Goal: Information Seeking & Learning: Learn about a topic

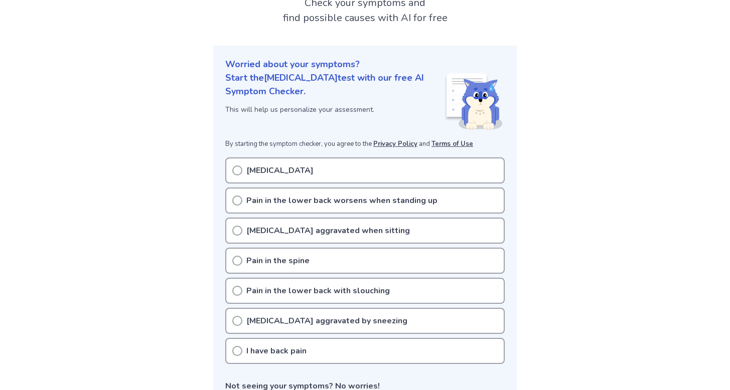
scroll to position [101, 0]
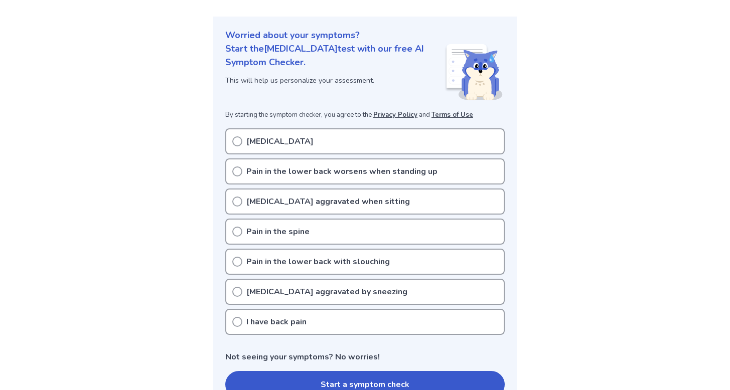
click at [336, 141] on div "Low back pain" at bounding box center [365, 141] width 280 height 26
click at [317, 137] on div "Low back pain" at bounding box center [365, 141] width 280 height 26
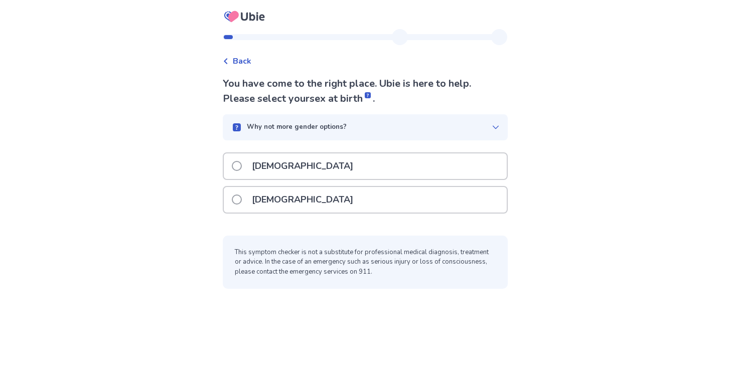
click at [246, 68] on div "Back You have come to the right place. Ubie is here to help. Please select your…" at bounding box center [365, 163] width 301 height 269
click at [229, 62] on icon at bounding box center [226, 61] width 6 height 6
click at [277, 205] on p "[DEMOGRAPHIC_DATA]" at bounding box center [302, 200] width 113 height 26
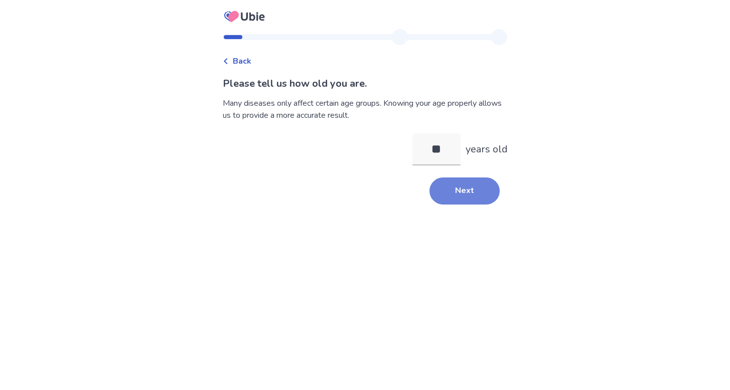
type input "**"
click at [460, 189] on button "Next" at bounding box center [465, 191] width 70 height 27
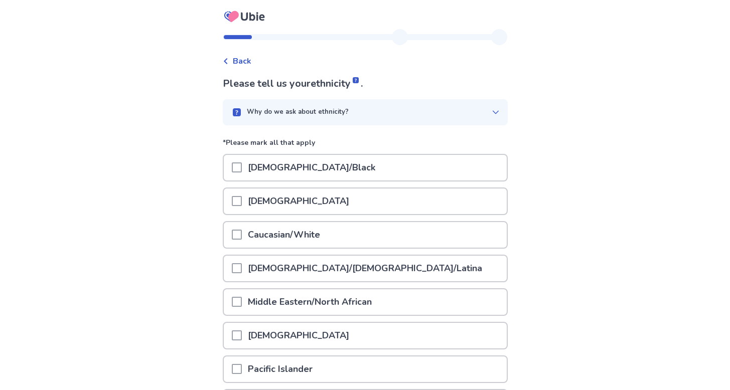
click at [438, 200] on div "[DEMOGRAPHIC_DATA]" at bounding box center [365, 202] width 283 height 26
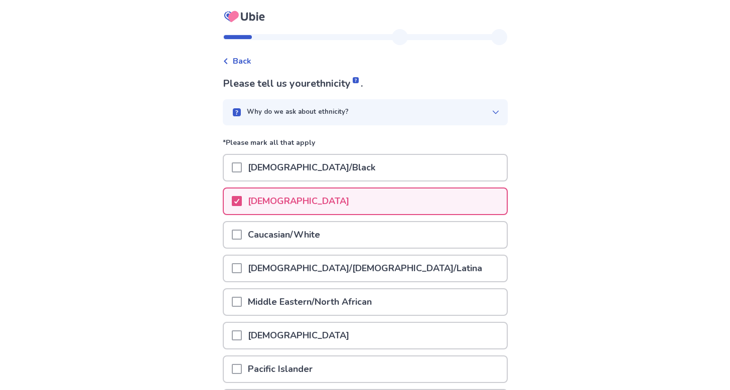
click at [401, 233] on div "Caucasian/White" at bounding box center [365, 235] width 283 height 26
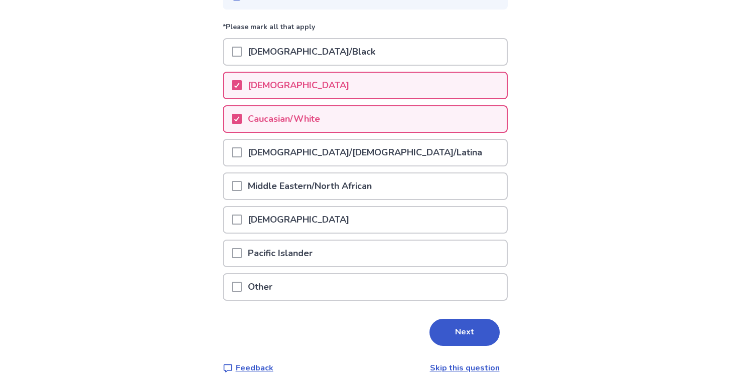
scroll to position [115, 0]
click at [455, 328] on button "Next" at bounding box center [465, 333] width 70 height 27
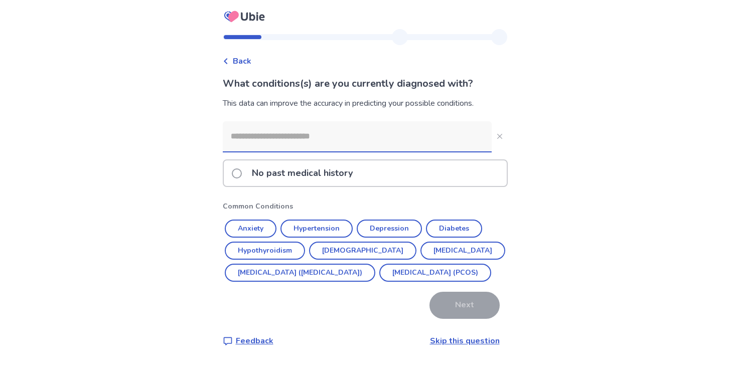
click at [366, 141] on input at bounding box center [357, 136] width 269 height 30
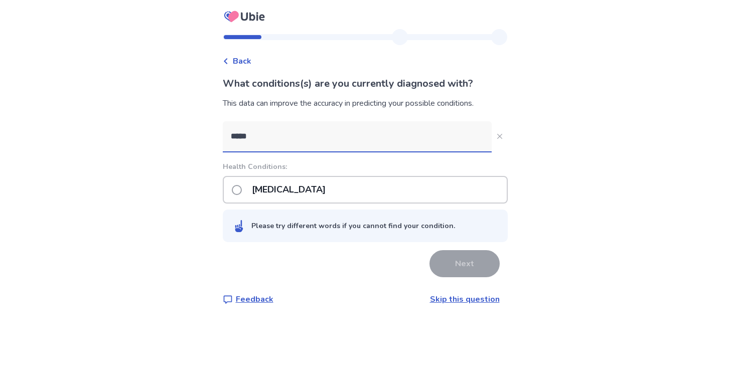
type input "*****"
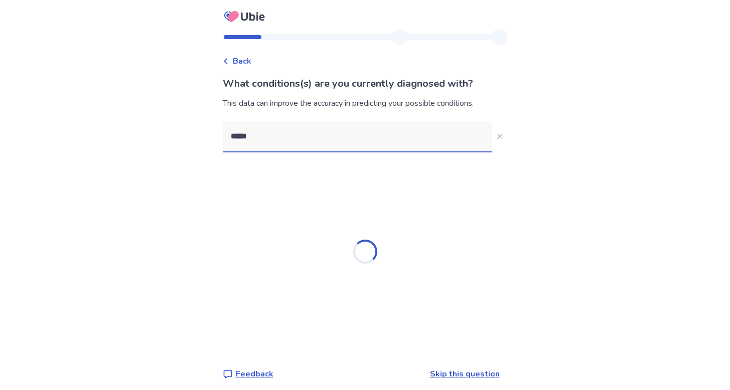
click at [303, 194] on div "Loading..." at bounding box center [365, 252] width 285 height 201
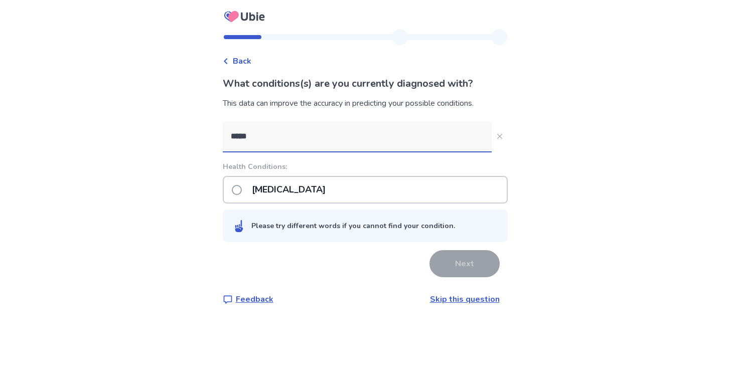
click at [239, 189] on span at bounding box center [237, 190] width 10 height 10
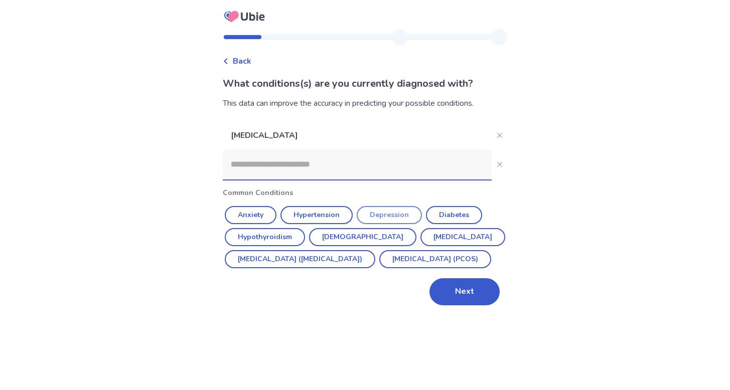
click at [395, 214] on button "Depression" at bounding box center [389, 215] width 65 height 18
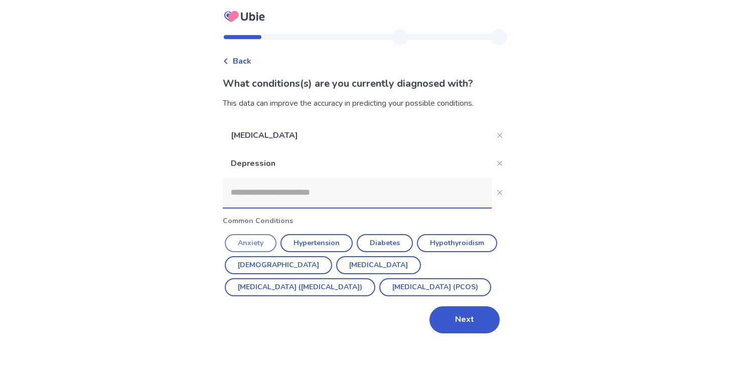
click at [252, 241] on button "Anxiety" at bounding box center [251, 243] width 52 height 18
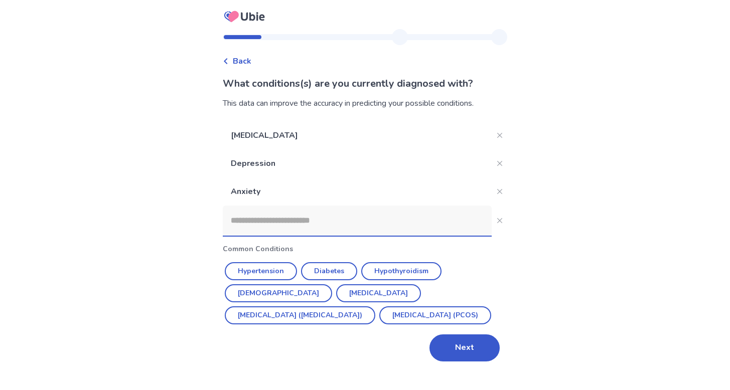
click at [285, 220] on input at bounding box center [357, 221] width 269 height 30
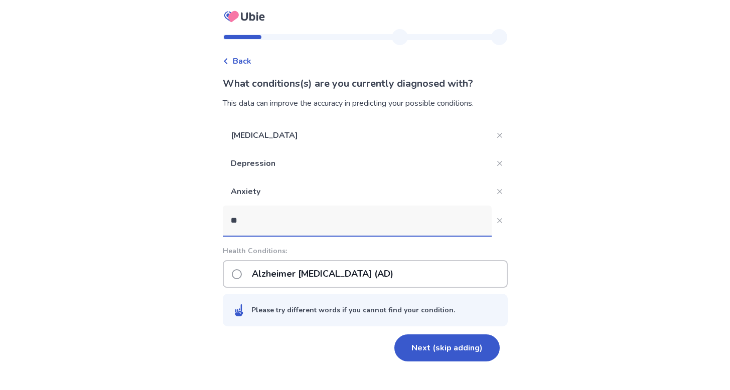
type input "***"
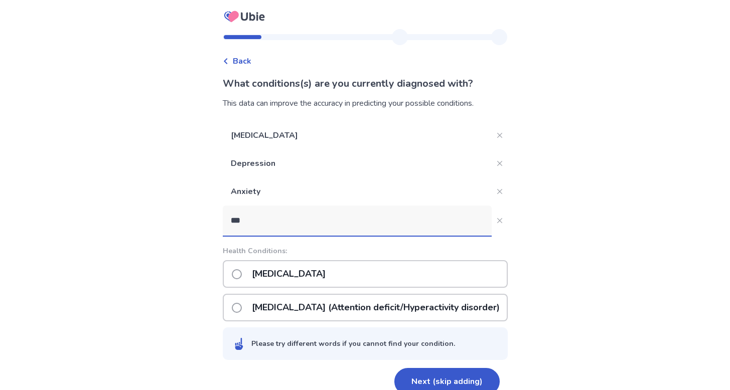
click at [293, 307] on p "[MEDICAL_DATA] (Attention deficit/Hyperactivity disorder)" at bounding box center [376, 308] width 260 height 26
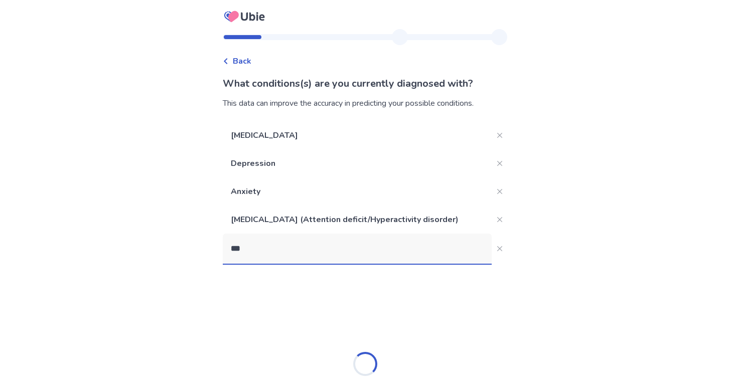
type input "****"
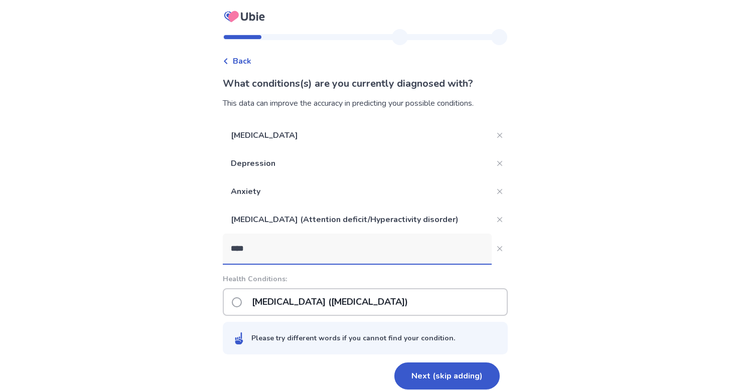
click at [307, 300] on p "[MEDICAL_DATA] ([MEDICAL_DATA])" at bounding box center [330, 303] width 168 height 26
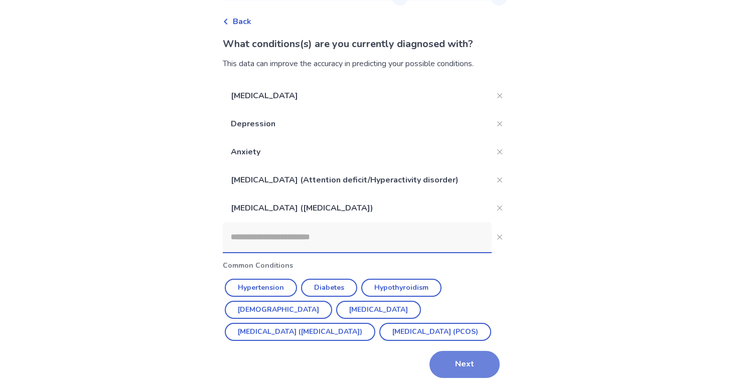
scroll to position [40, 0]
click at [445, 361] on button "Next" at bounding box center [465, 364] width 70 height 27
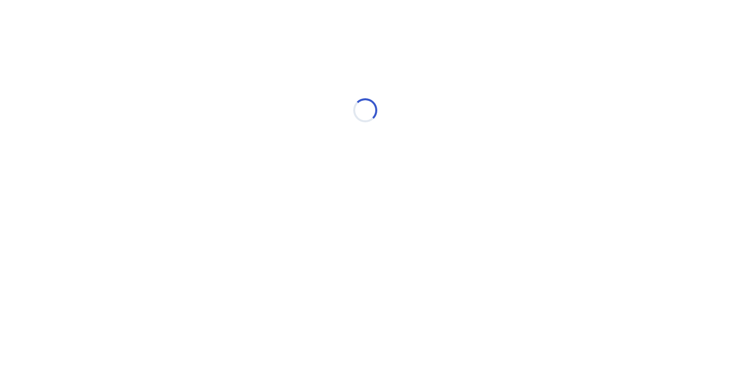
scroll to position [0, 0]
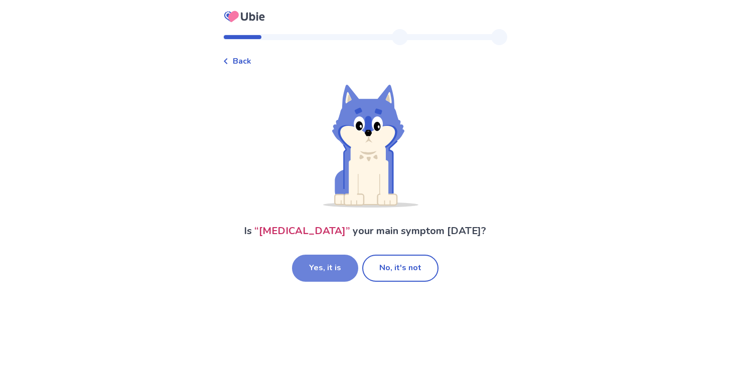
click at [335, 268] on button "Yes, it is" at bounding box center [325, 268] width 66 height 27
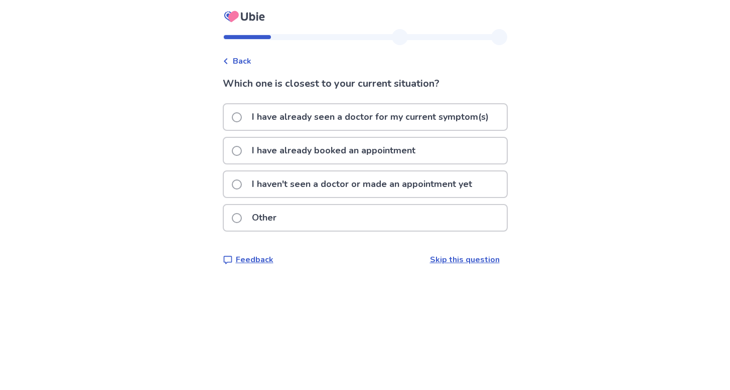
click at [415, 122] on p "I have already seen a doctor for my current symptom(s)" at bounding box center [370, 117] width 249 height 26
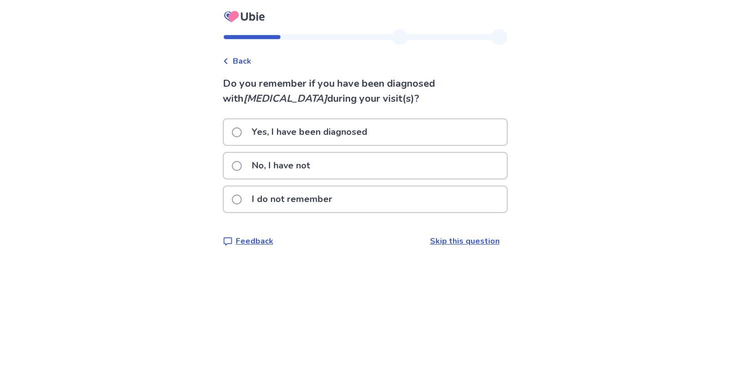
click at [389, 137] on div "Yes, I have been diagnosed" at bounding box center [365, 132] width 283 height 26
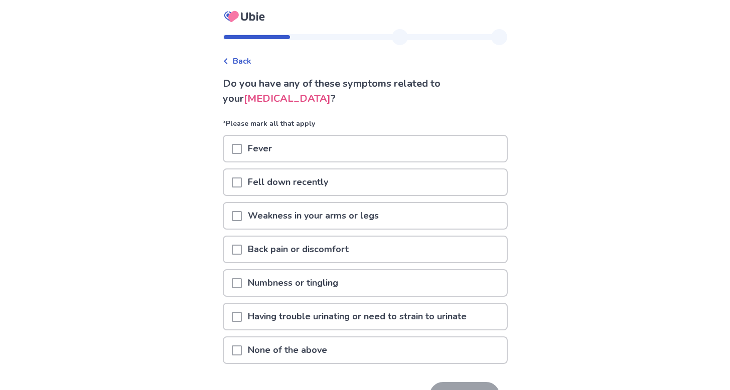
click at [241, 216] on span at bounding box center [237, 216] width 10 height 10
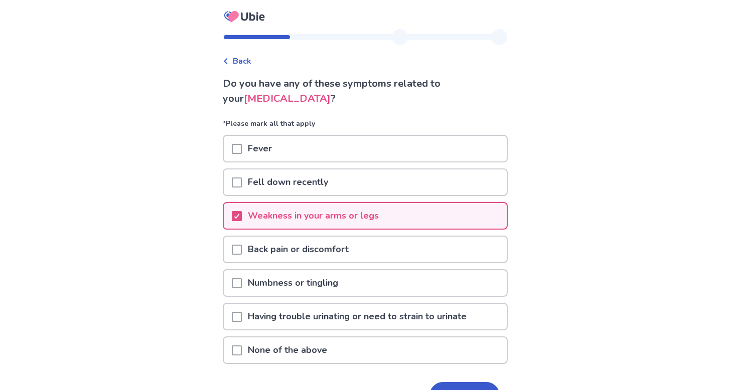
click at [242, 250] on span at bounding box center [237, 250] width 10 height 10
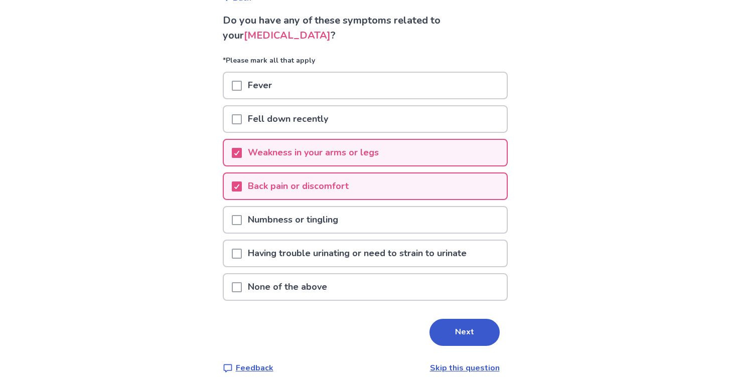
scroll to position [63, 0]
click at [457, 336] on button "Next" at bounding box center [465, 332] width 70 height 27
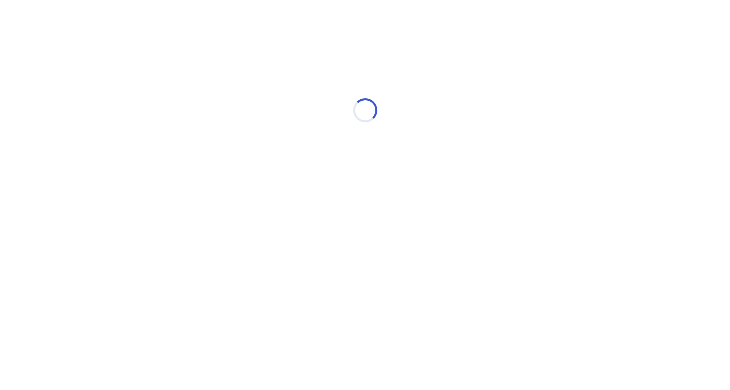
scroll to position [0, 0]
select select "*"
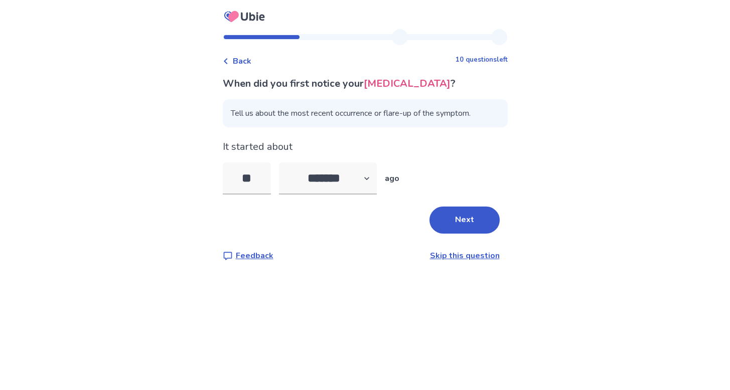
type input "*"
select select "*"
click at [462, 216] on button "Next" at bounding box center [465, 220] width 70 height 27
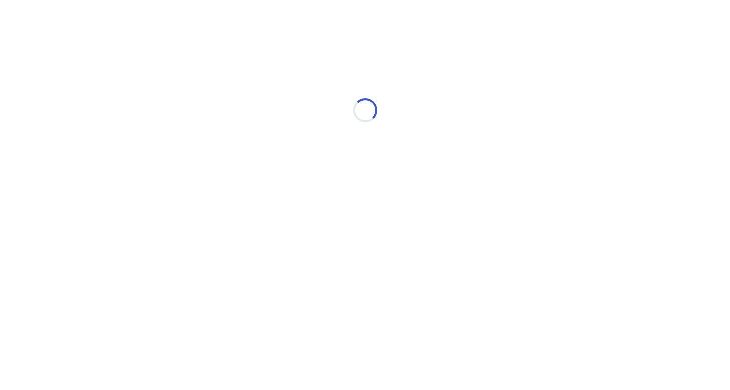
select select "*"
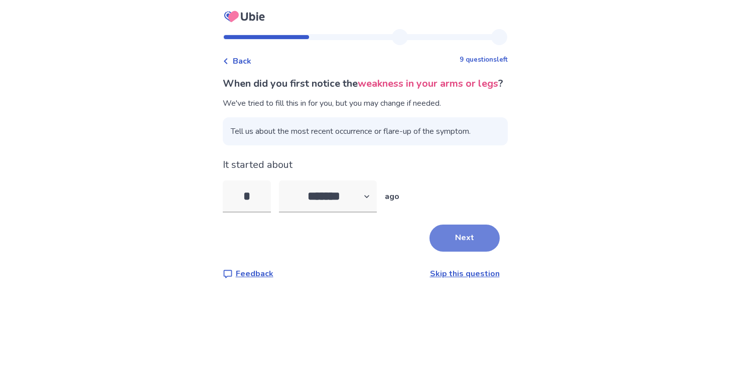
type input "*"
click at [459, 252] on button "Next" at bounding box center [465, 238] width 70 height 27
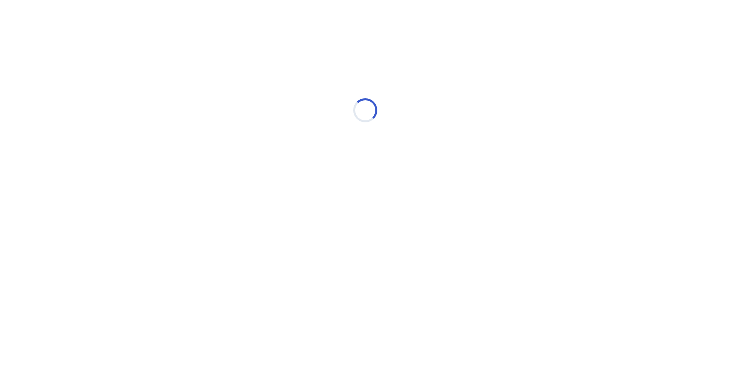
select select "*"
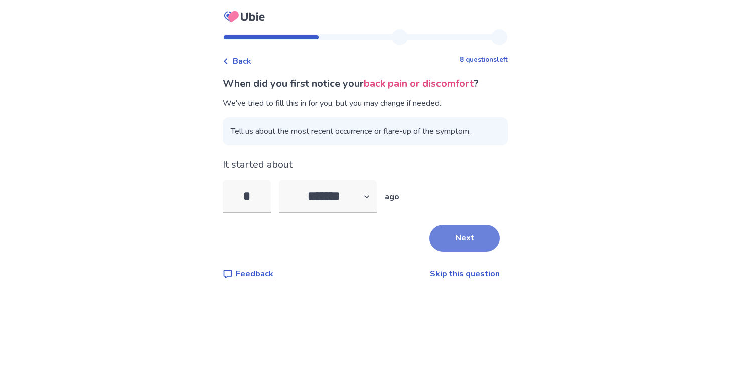
type input "*"
click at [454, 242] on button "Next" at bounding box center [465, 238] width 70 height 27
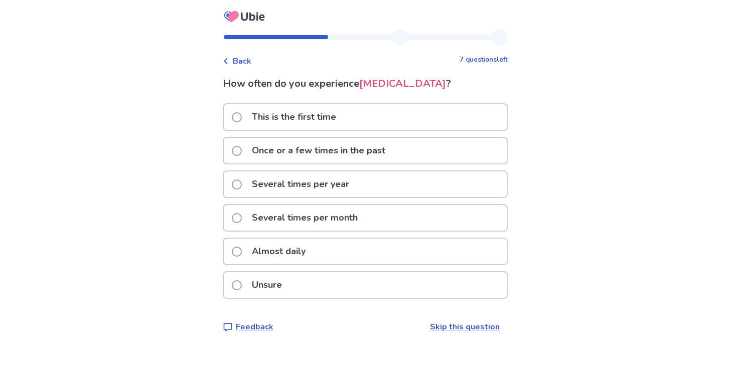
click at [241, 253] on span at bounding box center [237, 252] width 10 height 10
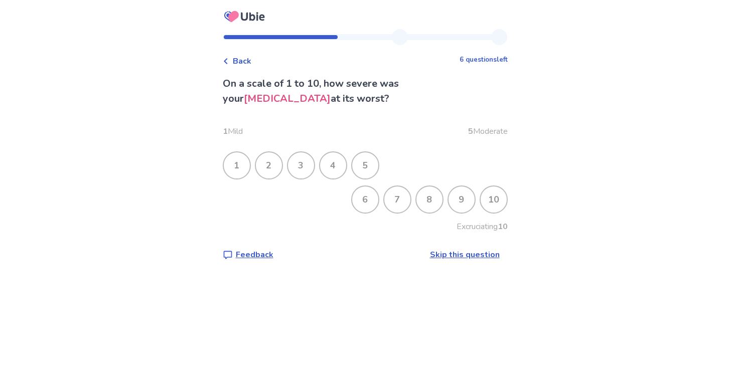
click at [458, 196] on div "9" at bounding box center [462, 200] width 26 height 26
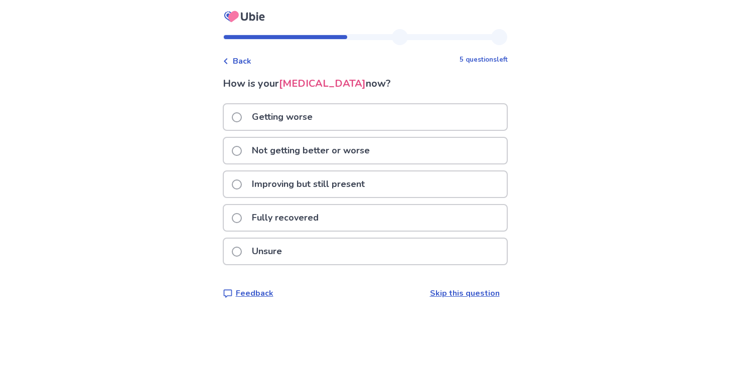
click at [415, 153] on div "Not getting better or worse" at bounding box center [365, 151] width 283 height 26
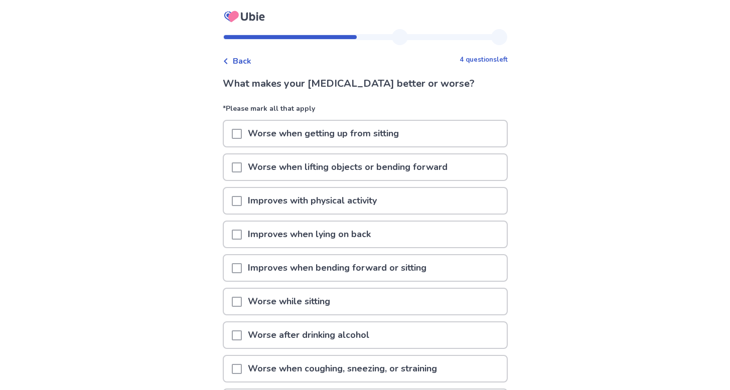
click at [376, 164] on p "Worse when lifting objects or bending forward" at bounding box center [348, 168] width 212 height 26
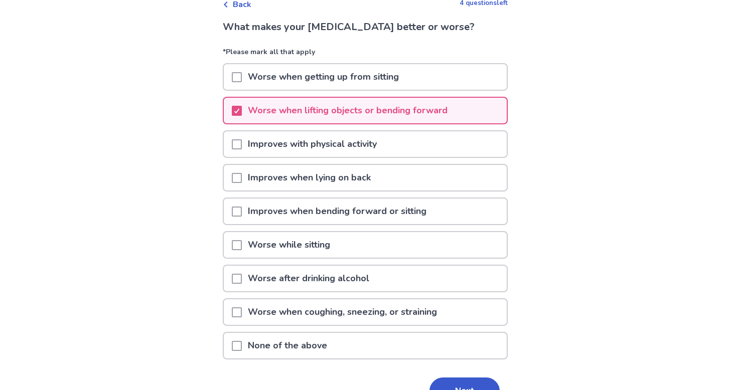
scroll to position [58, 0]
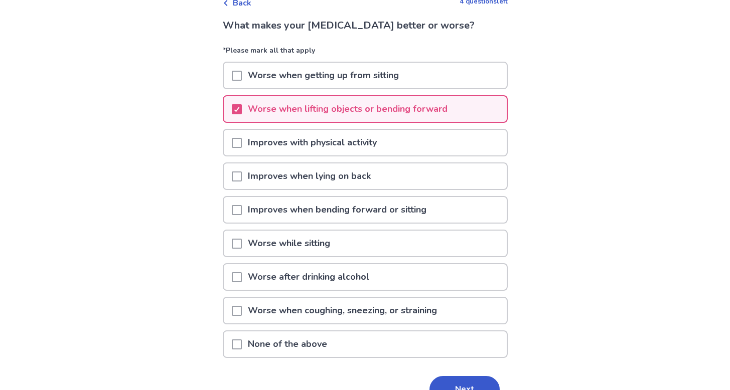
click at [390, 146] on div "Improves with physical activity" at bounding box center [365, 143] width 283 height 26
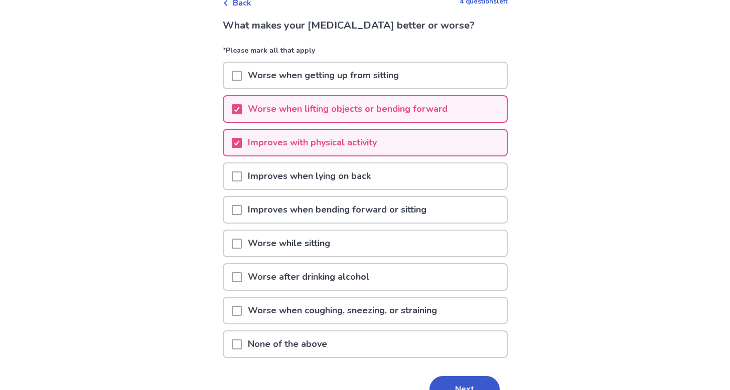
click at [326, 246] on p "Worse while sitting" at bounding box center [289, 244] width 94 height 26
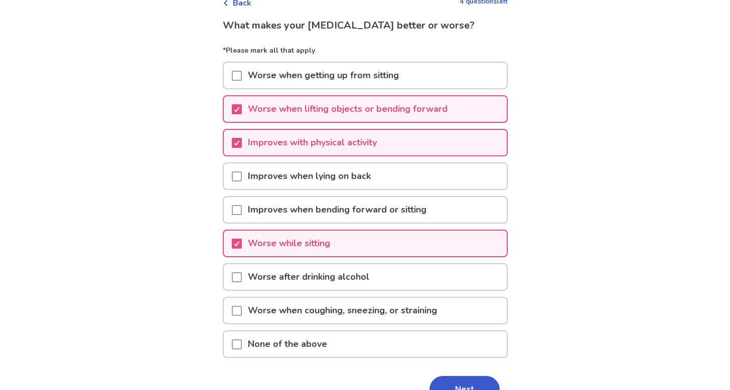
scroll to position [85, 0]
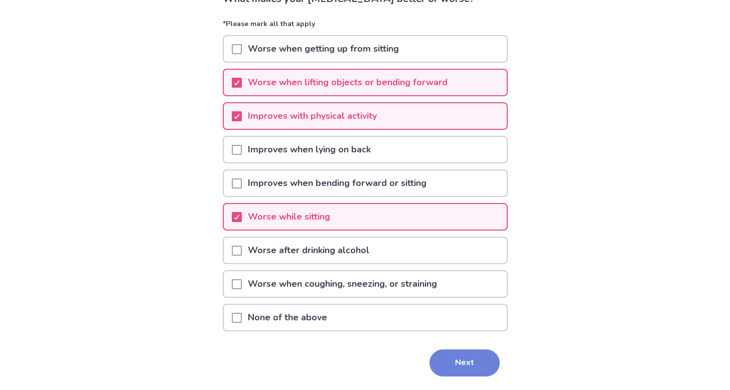
click at [453, 358] on button "Next" at bounding box center [465, 363] width 70 height 27
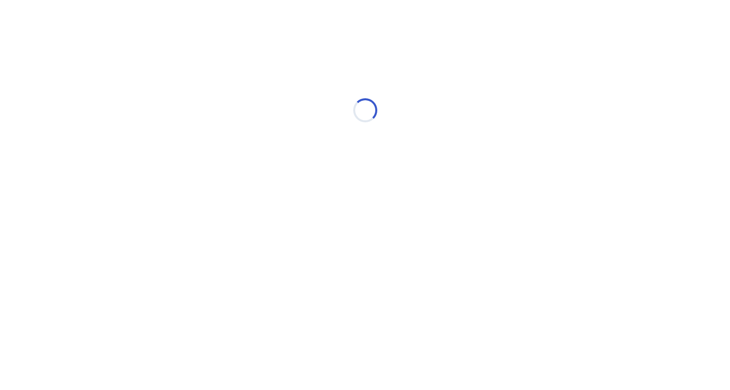
scroll to position [0, 0]
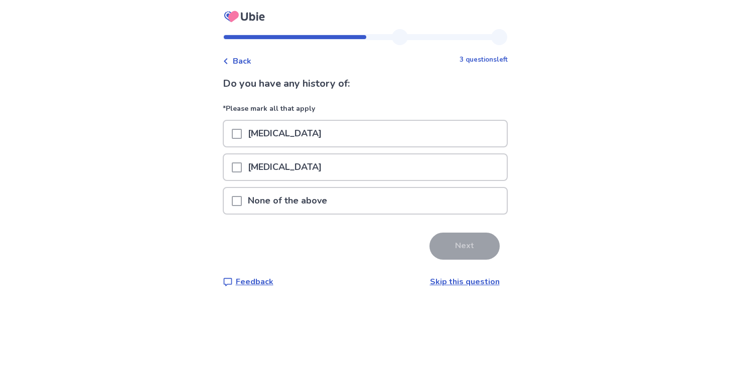
click at [339, 201] on div "None of the above" at bounding box center [365, 201] width 283 height 26
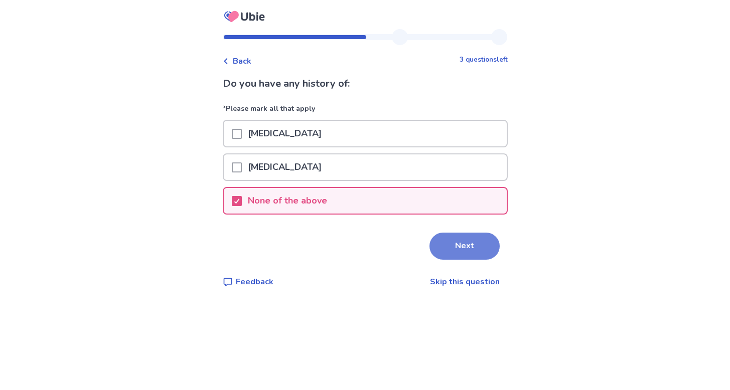
click at [470, 243] on button "Next" at bounding box center [465, 246] width 70 height 27
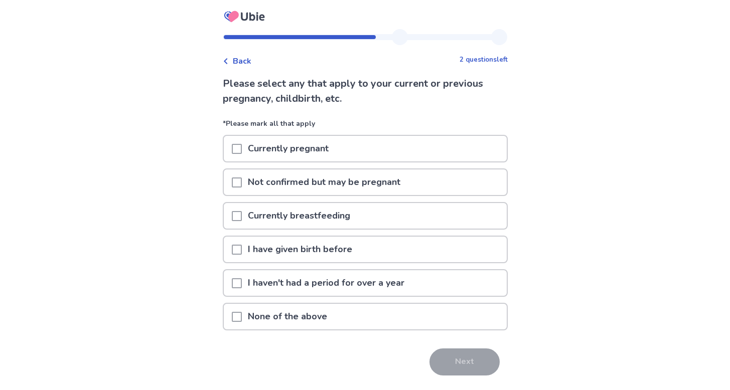
click at [356, 320] on div "None of the above" at bounding box center [365, 317] width 283 height 26
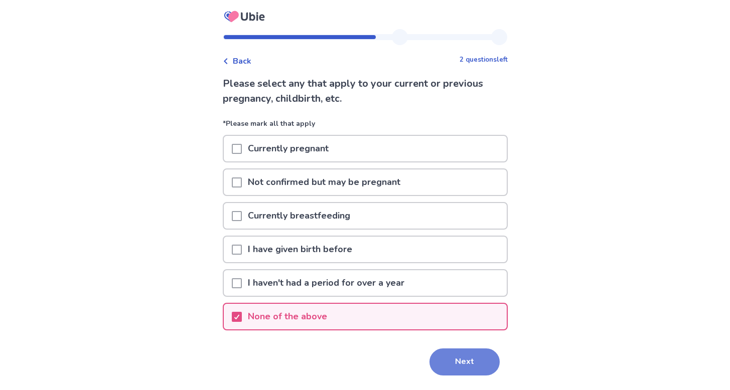
click at [462, 357] on button "Next" at bounding box center [465, 362] width 70 height 27
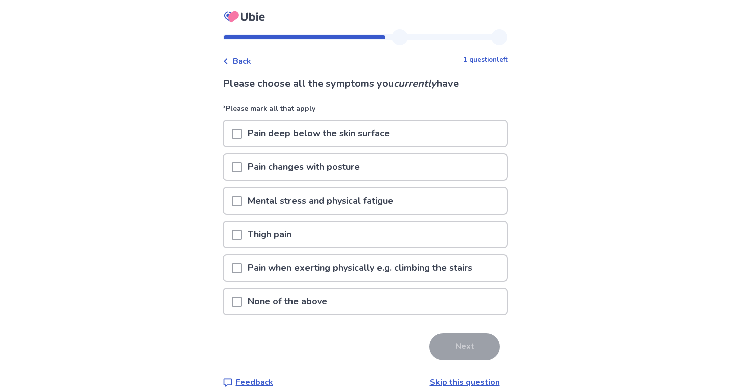
click at [336, 129] on p "Pain deep below the skin surface" at bounding box center [319, 134] width 154 height 26
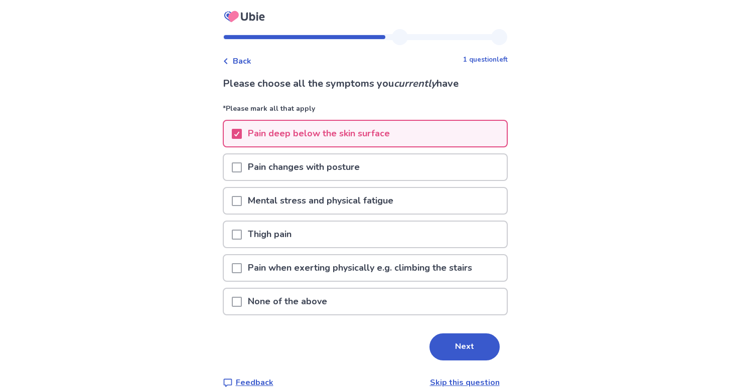
click at [330, 171] on p "Pain changes with posture" at bounding box center [304, 168] width 124 height 26
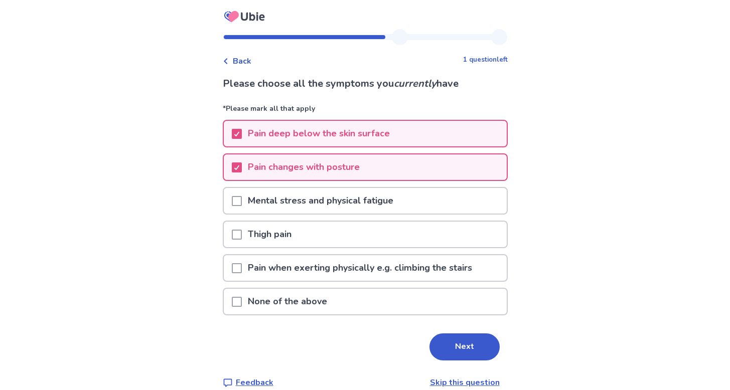
click at [331, 198] on p "Mental stress and physical fatigue" at bounding box center [321, 201] width 158 height 26
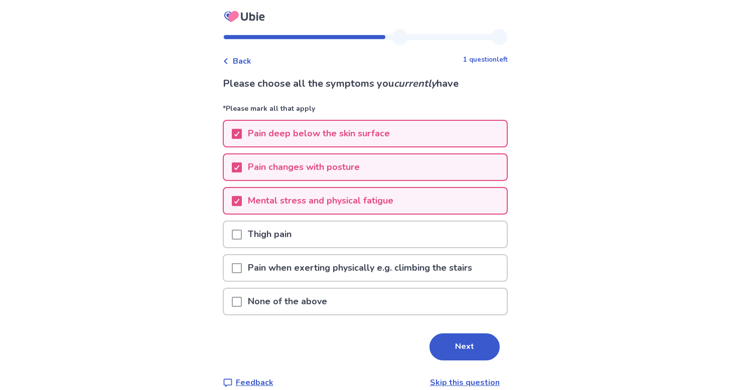
click at [439, 270] on p "Pain when exerting physically e.g. climbing the stairs" at bounding box center [360, 268] width 236 height 26
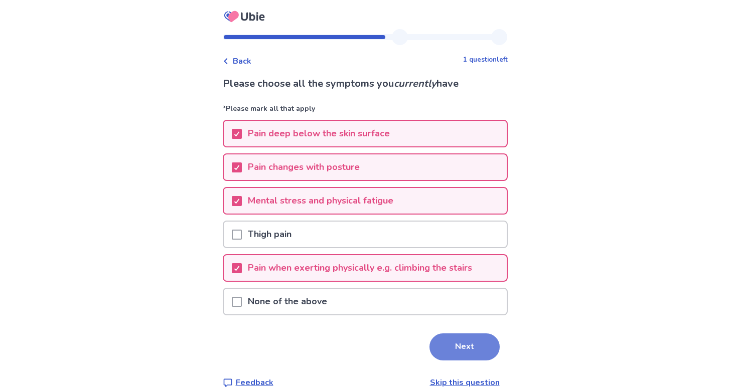
click at [479, 339] on button "Next" at bounding box center [465, 347] width 70 height 27
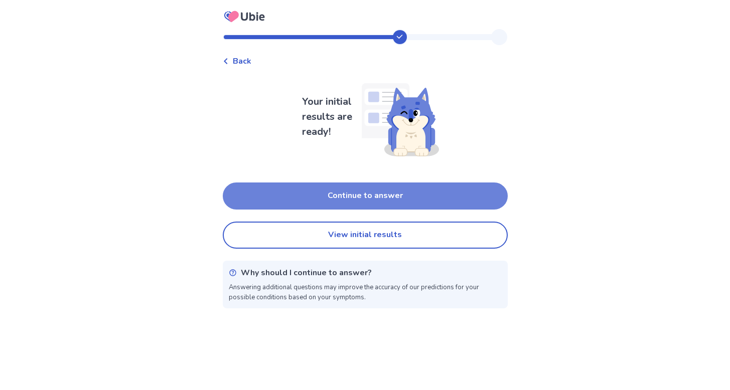
click at [388, 193] on button "Continue to answer" at bounding box center [365, 196] width 285 height 27
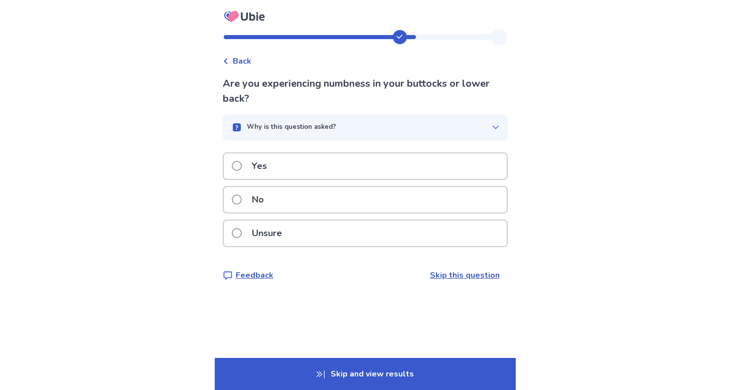
click at [361, 168] on div "Yes" at bounding box center [365, 167] width 283 height 26
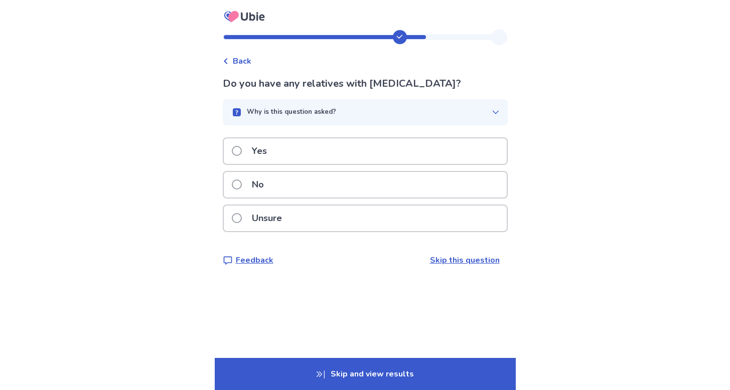
click at [251, 61] on span "Back" at bounding box center [242, 61] width 19 height 12
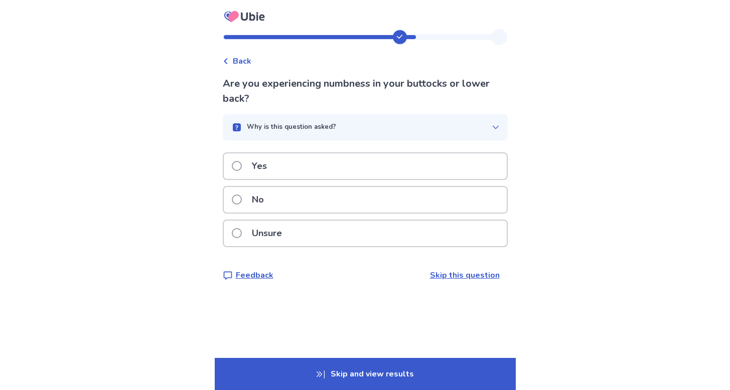
click at [241, 231] on span at bounding box center [237, 233] width 10 height 10
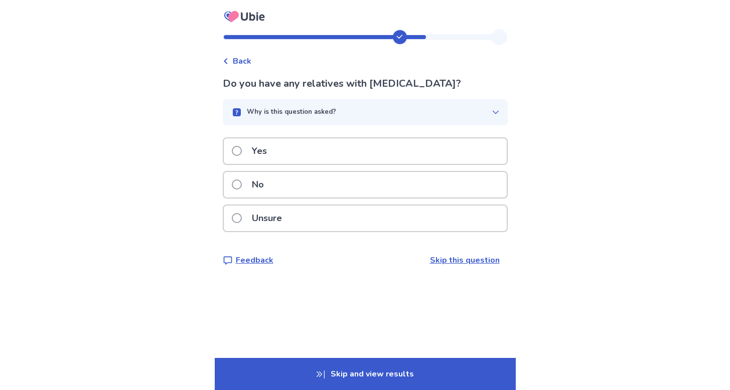
click at [331, 110] on p "Why is this question asked?" at bounding box center [291, 112] width 89 height 10
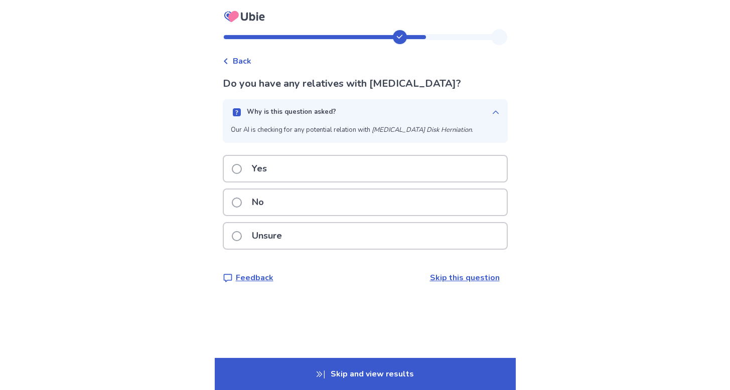
click at [305, 164] on div "Yes" at bounding box center [365, 169] width 283 height 26
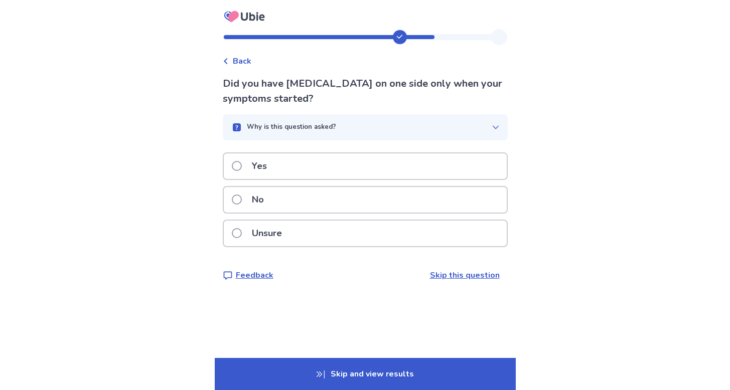
click at [273, 171] on p "Yes" at bounding box center [259, 167] width 27 height 26
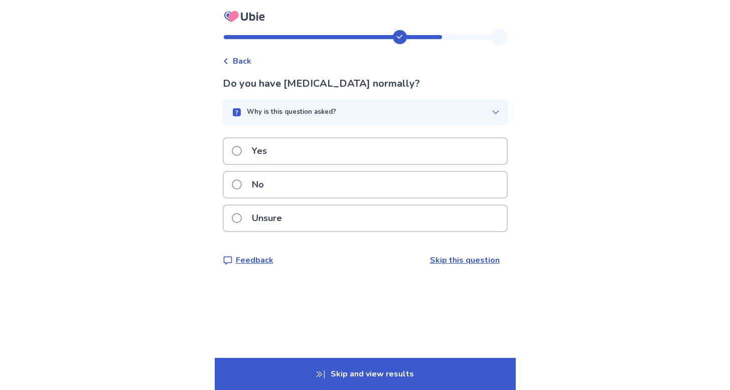
click at [250, 215] on label "Unsure" at bounding box center [260, 219] width 56 height 26
click at [268, 182] on p "No" at bounding box center [258, 185] width 24 height 26
click at [268, 152] on p "Yes" at bounding box center [259, 152] width 27 height 26
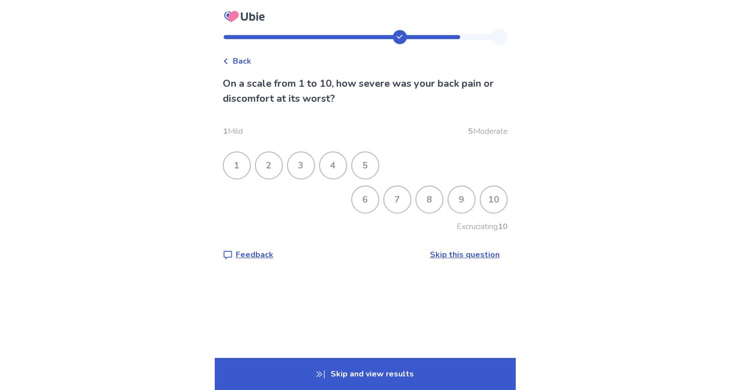
click at [453, 202] on div "9" at bounding box center [462, 200] width 26 height 26
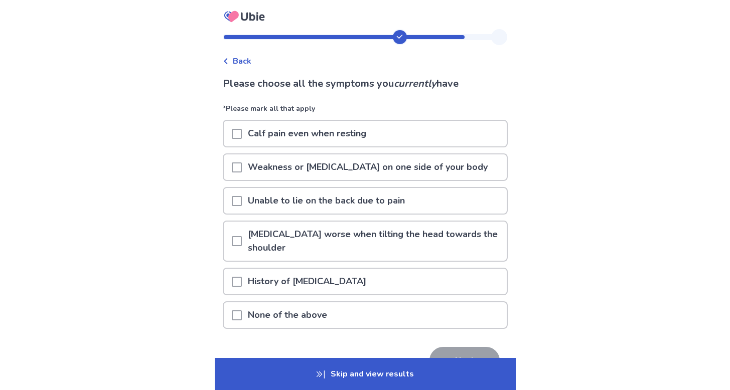
click at [348, 166] on p "Weakness or paralysis on one side of your body" at bounding box center [368, 168] width 252 height 26
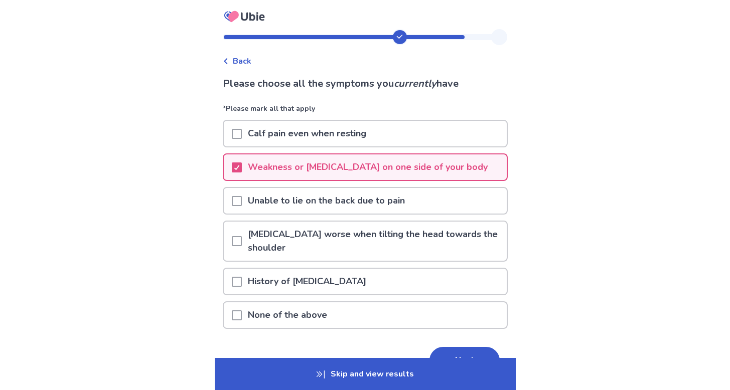
click at [261, 208] on p "Unable to lie on the back due to pain" at bounding box center [326, 201] width 169 height 26
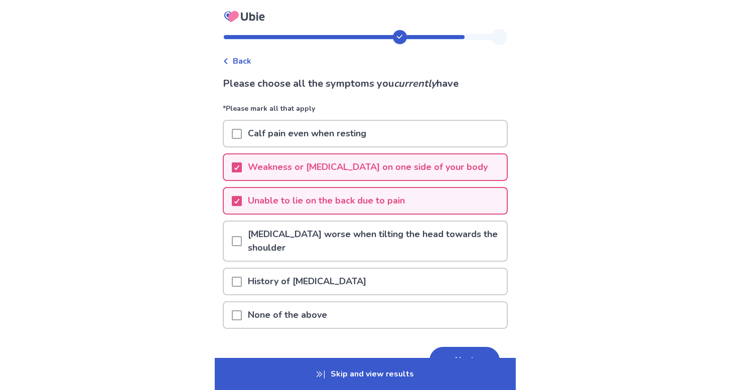
click at [261, 208] on p "Unable to lie on the back due to pain" at bounding box center [326, 201] width 169 height 26
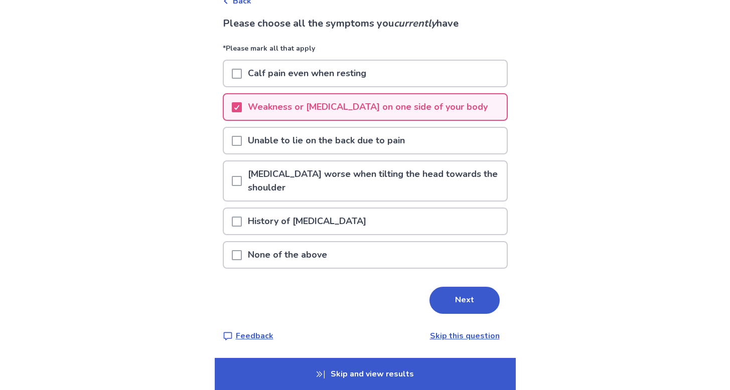
scroll to position [60, 0]
click at [455, 294] on button "Next" at bounding box center [465, 300] width 70 height 27
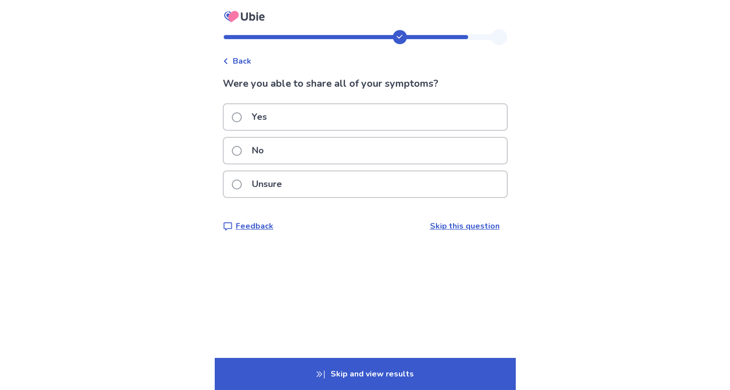
click at [275, 185] on p "Unsure" at bounding box center [267, 185] width 42 height 26
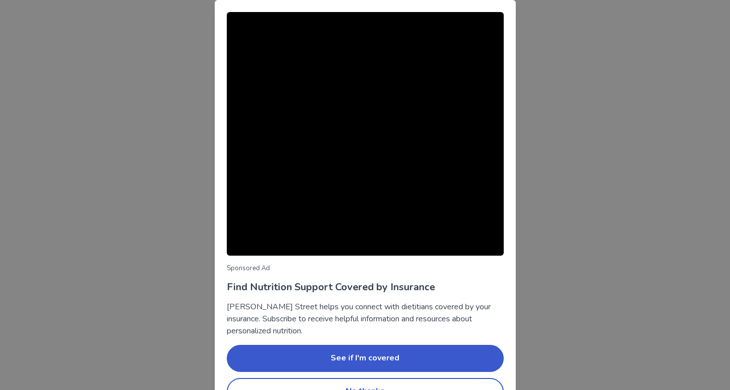
scroll to position [27, 0]
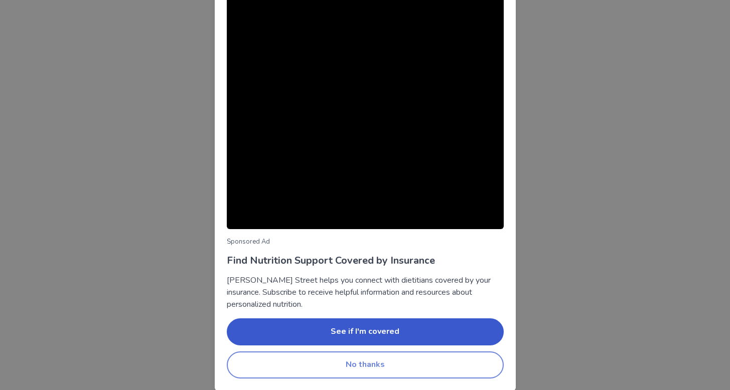
click at [362, 358] on button "No thanks" at bounding box center [365, 365] width 277 height 27
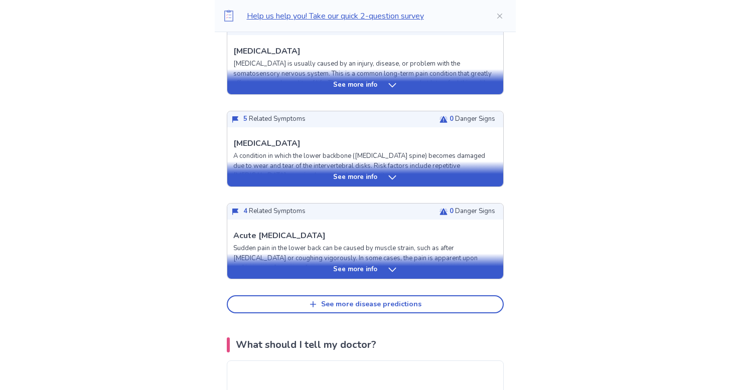
scroll to position [391, 0]
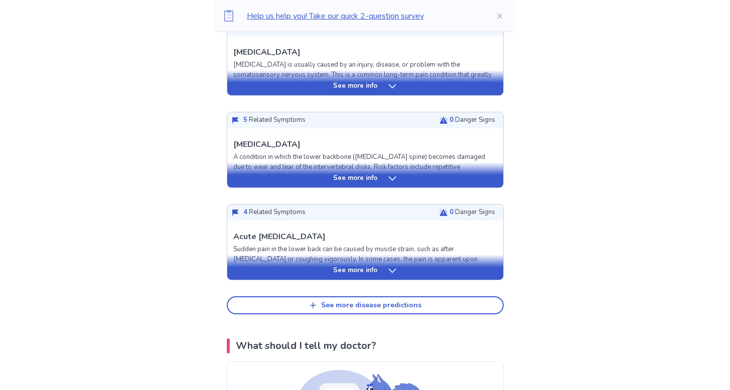
click at [384, 270] on div "See more info" at bounding box center [365, 271] width 276 height 10
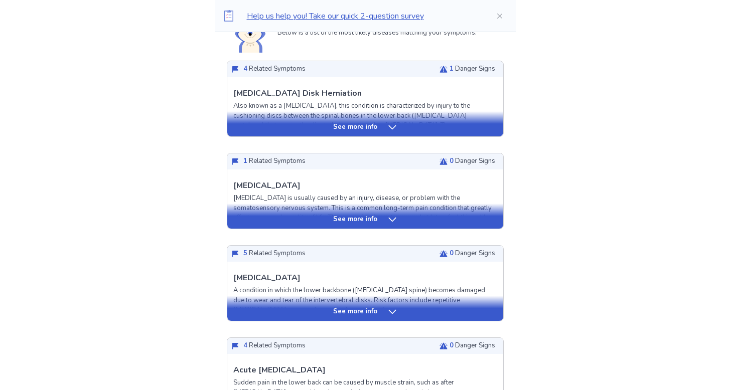
scroll to position [256, 0]
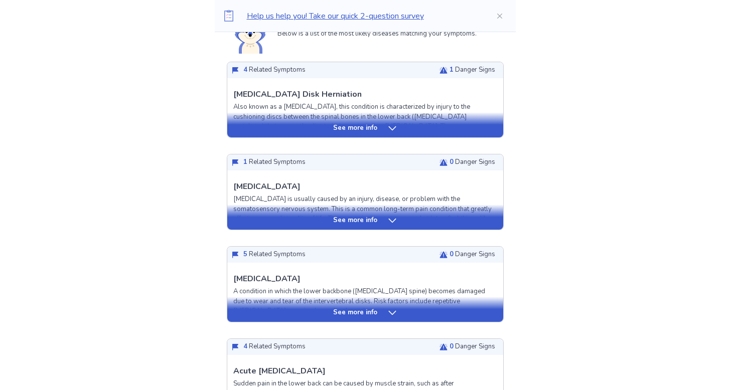
click at [383, 311] on div "See more info" at bounding box center [365, 313] width 276 height 10
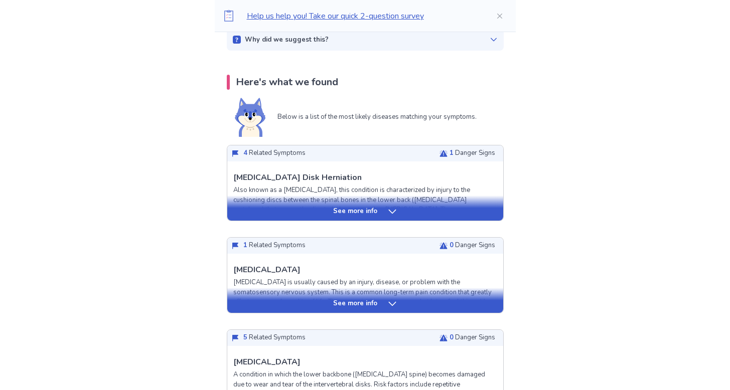
scroll to position [173, 0]
click at [359, 212] on p "See more info" at bounding box center [355, 212] width 44 height 10
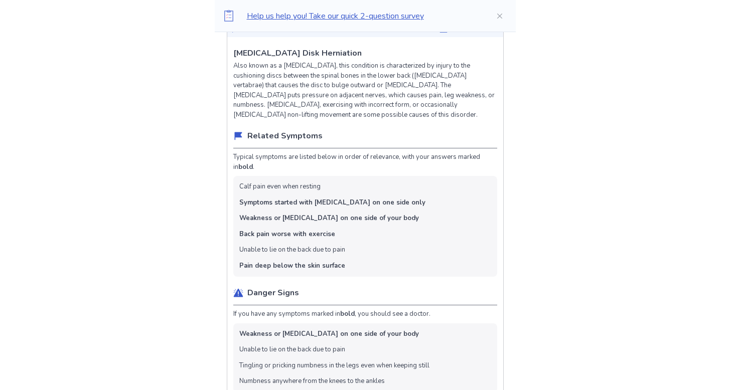
scroll to position [126, 0]
